Goal: Task Accomplishment & Management: Use online tool/utility

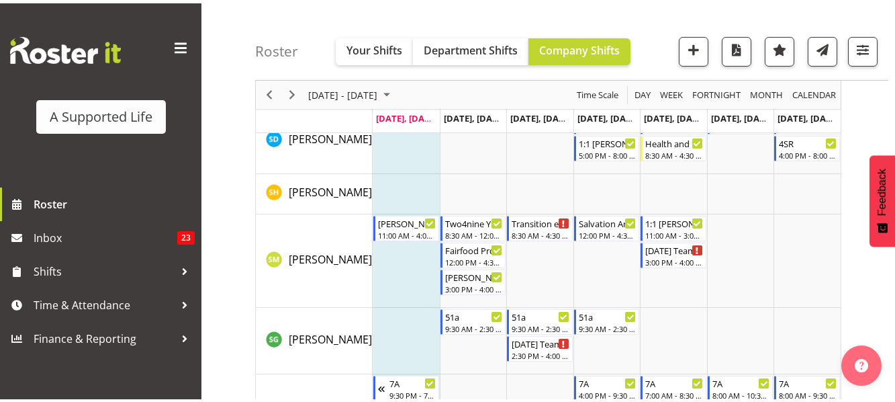
scroll to position [7642, 0]
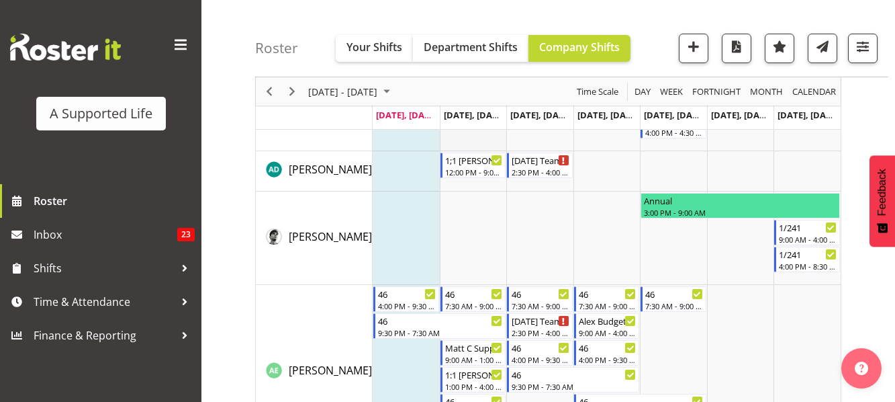
scroll to position [403, 0]
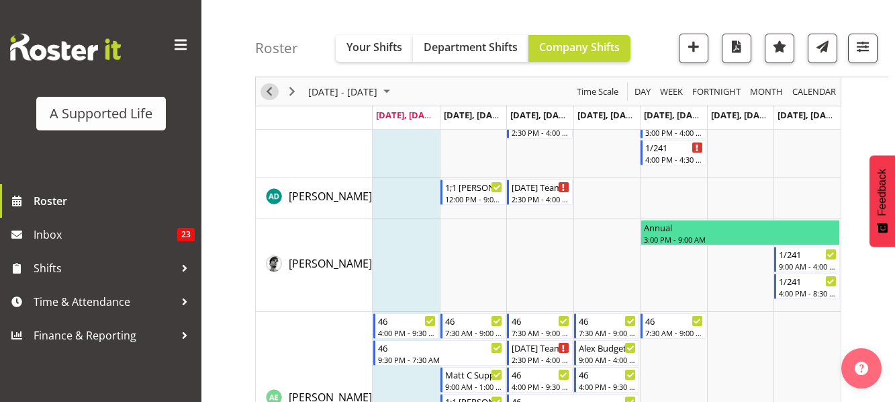
click at [271, 89] on span "Previous" at bounding box center [269, 91] width 16 height 17
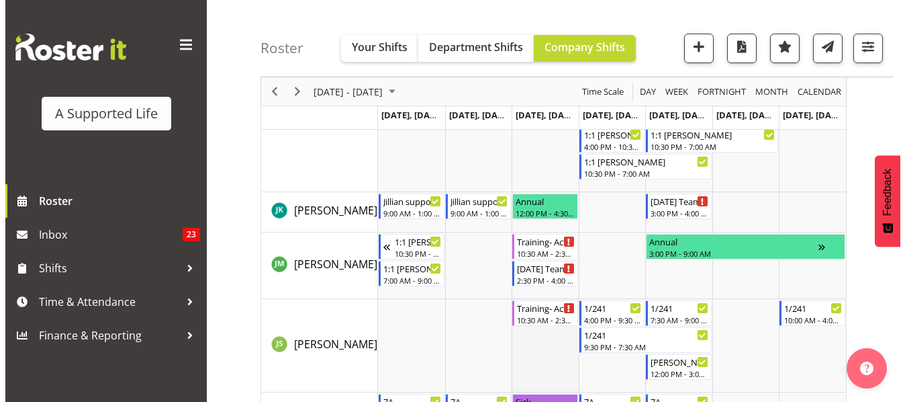
scroll to position [4199, 0]
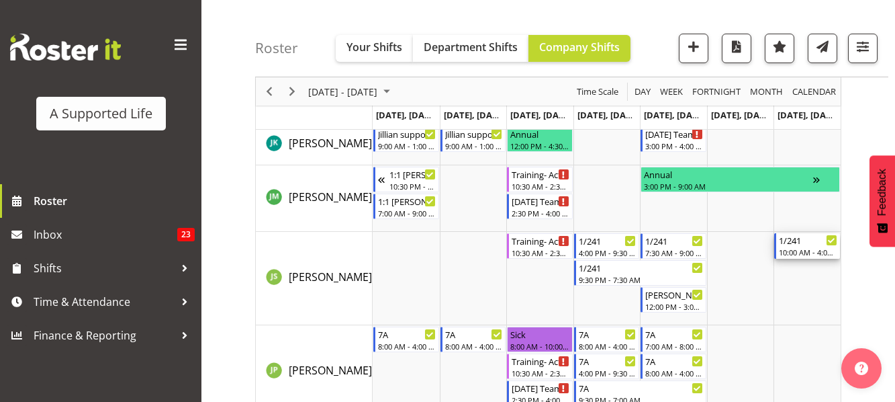
click at [820, 250] on div "10:00 AM - 4:00 PM" at bounding box center [808, 251] width 58 height 11
click at [0, 0] on div at bounding box center [0, 0] width 0 height 0
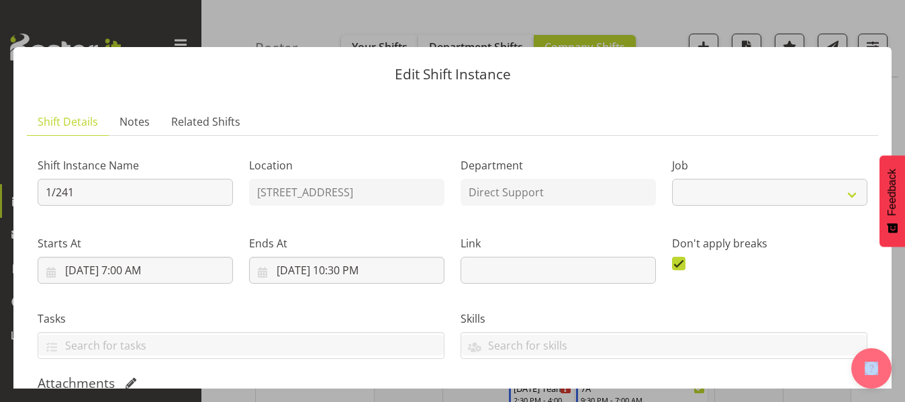
select select "4112"
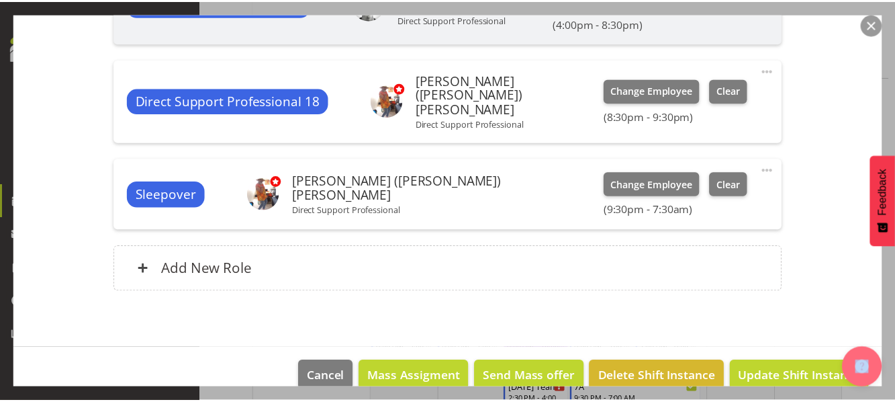
scroll to position [928, 0]
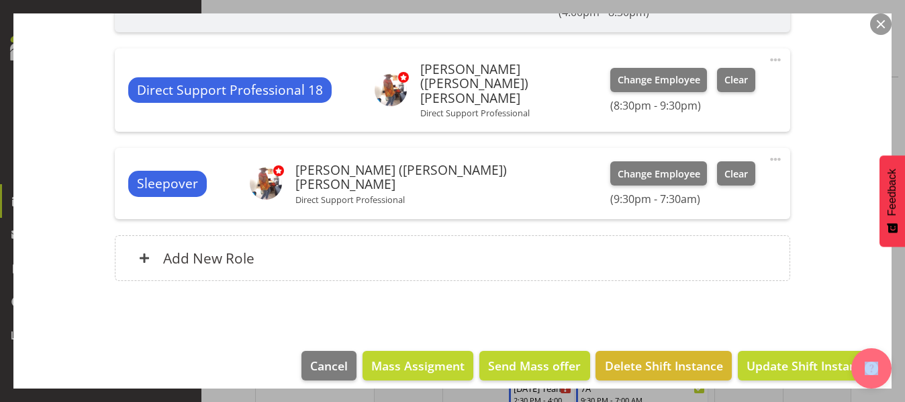
click at [877, 20] on button "button" at bounding box center [880, 23] width 21 height 21
